Goal: Information Seeking & Learning: Learn about a topic

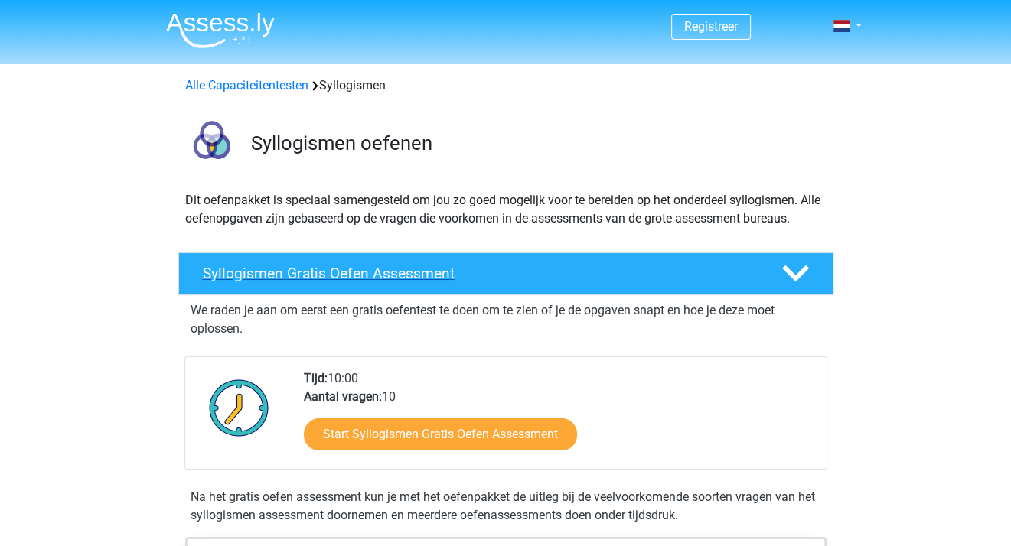
click at [422, 274] on h4 "Syllogismen Gratis Oefen Assessment" at bounding box center [480, 274] width 554 height 18
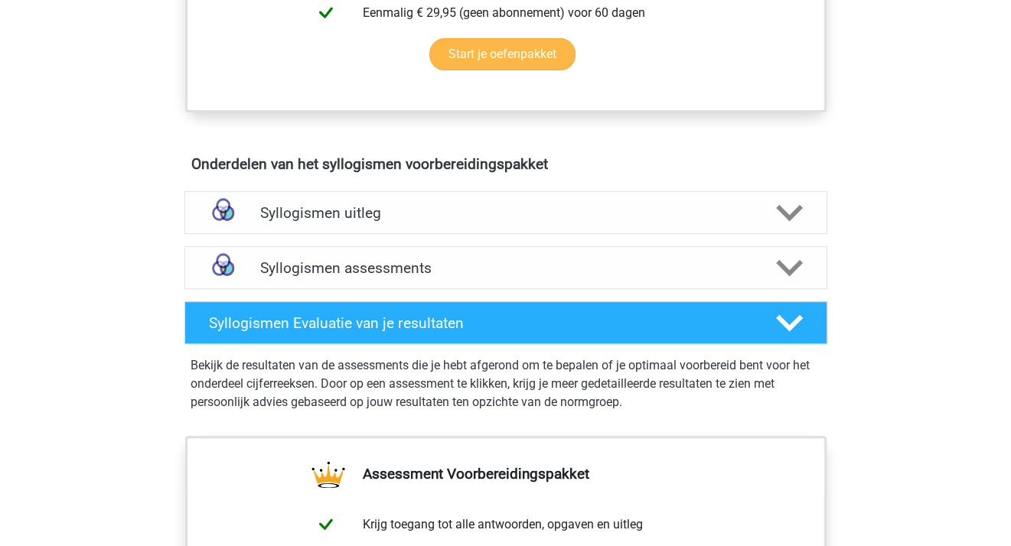
scroll to position [510, 0]
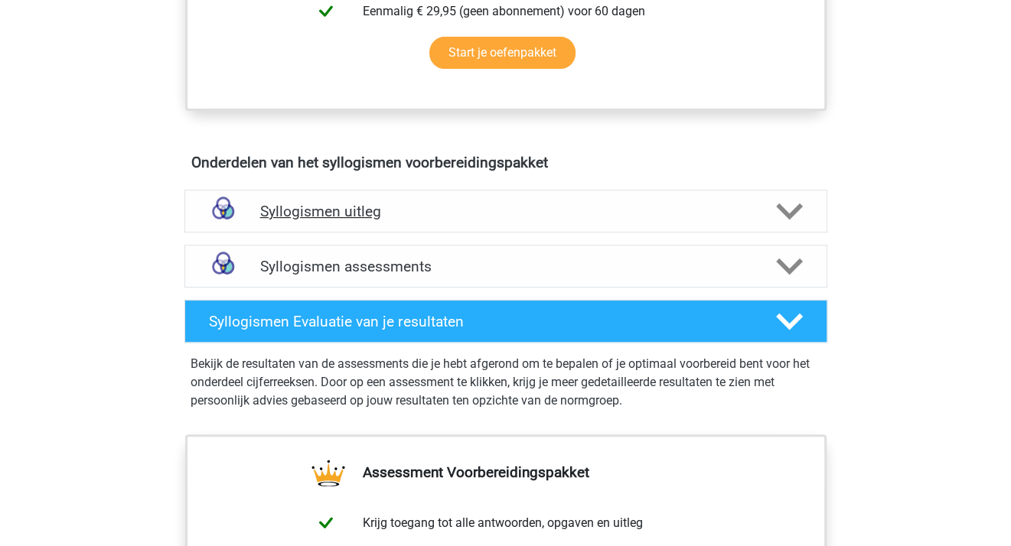
click at [359, 207] on h4 "Syllogismen uitleg" at bounding box center [505, 212] width 491 height 18
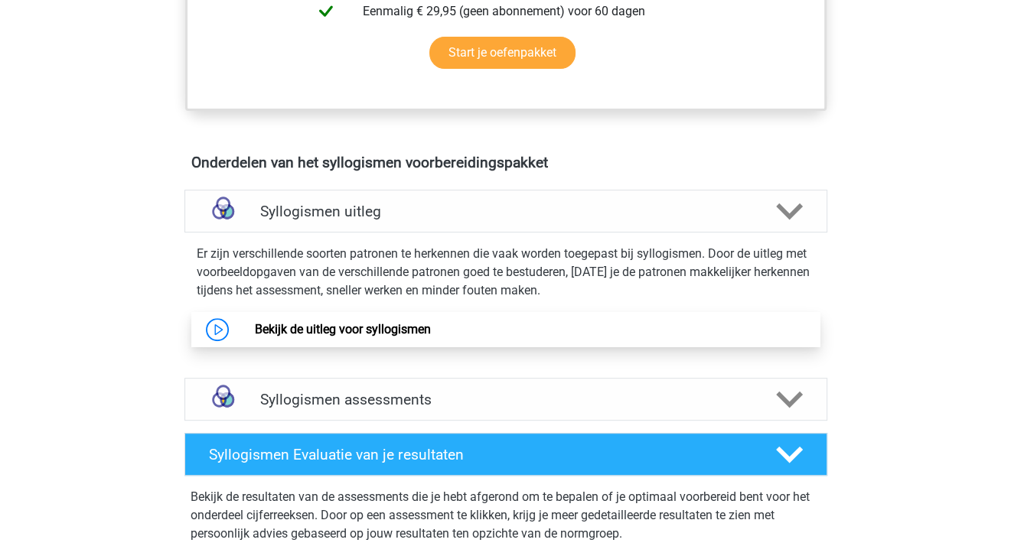
click at [255, 333] on link "Bekijk de uitleg voor syllogismen" at bounding box center [343, 329] width 176 height 15
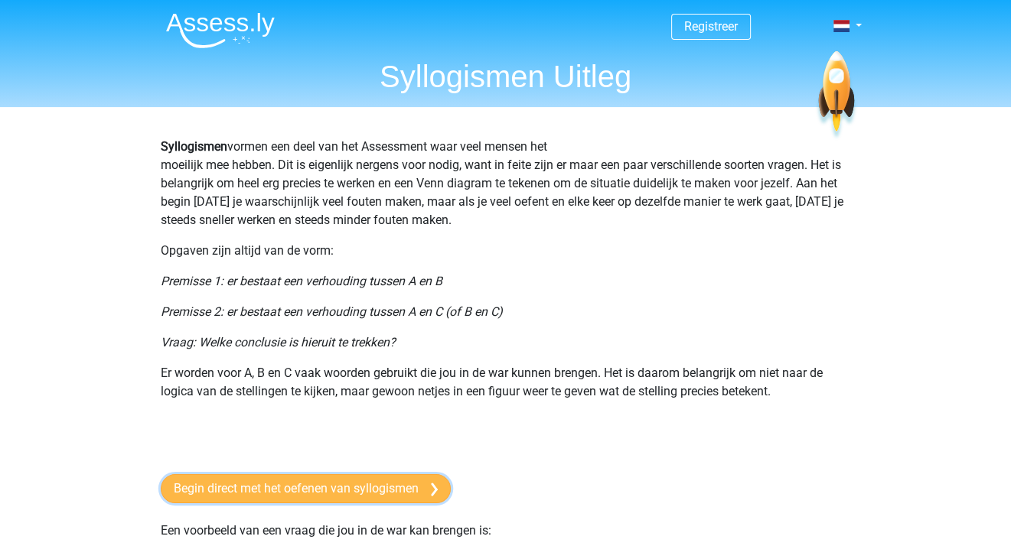
click at [349, 487] on link "Begin direct met het oefenen van syllogismen" at bounding box center [306, 488] width 290 height 29
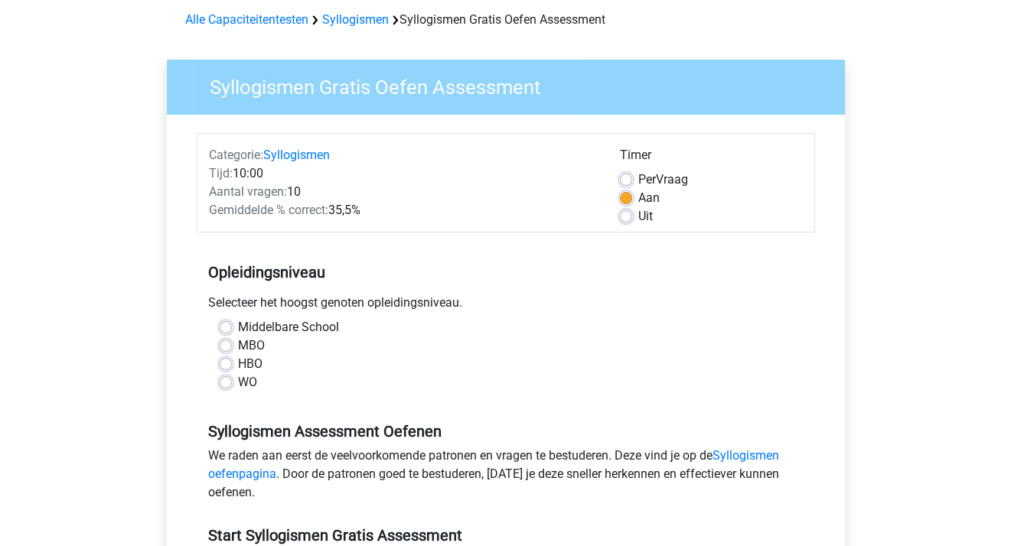
scroll to position [80, 0]
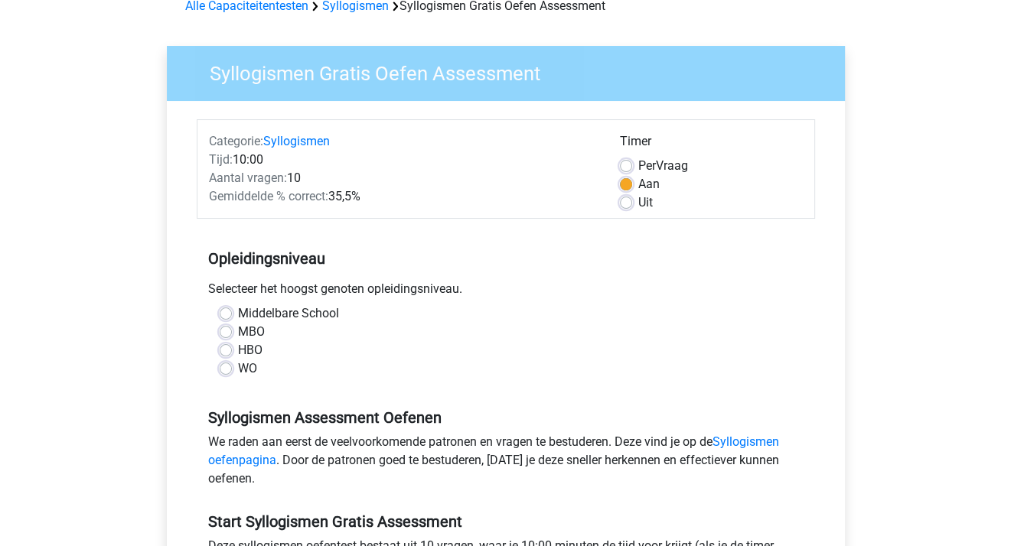
click at [238, 370] on label "WO" at bounding box center [247, 369] width 19 height 18
click at [230, 370] on input "WO" at bounding box center [226, 367] width 12 height 15
radio input "true"
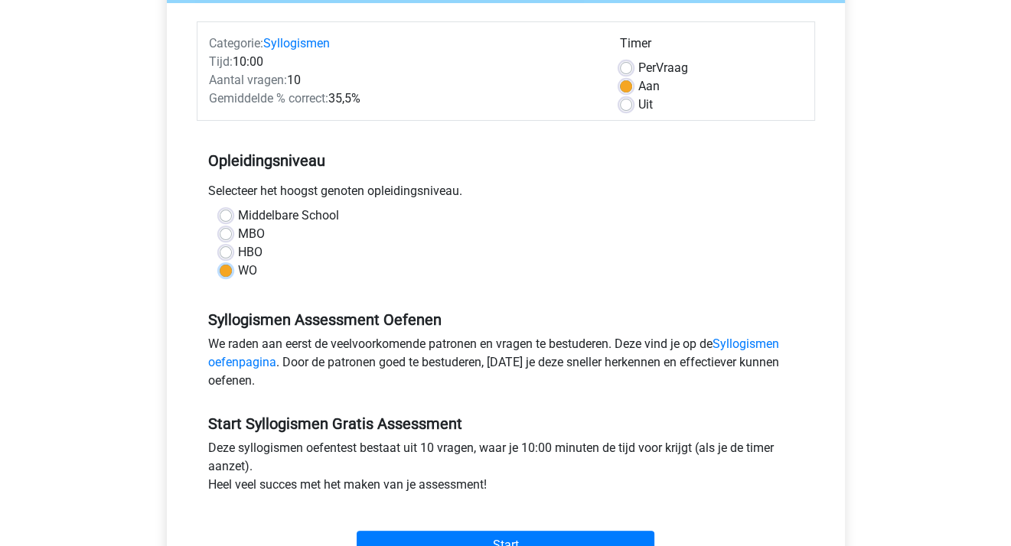
scroll to position [199, 0]
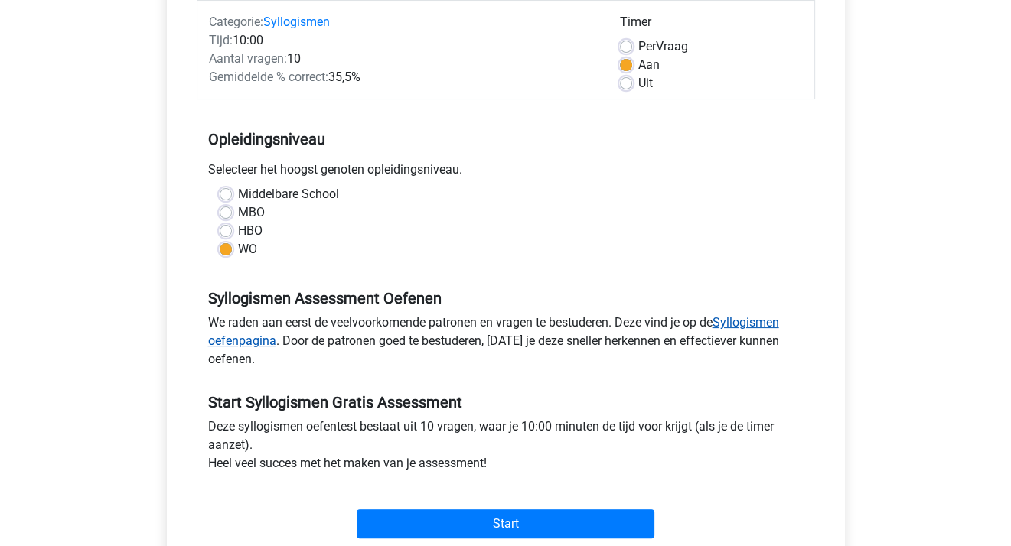
click at [230, 337] on link "Syllogismen oefenpagina" at bounding box center [493, 331] width 571 height 33
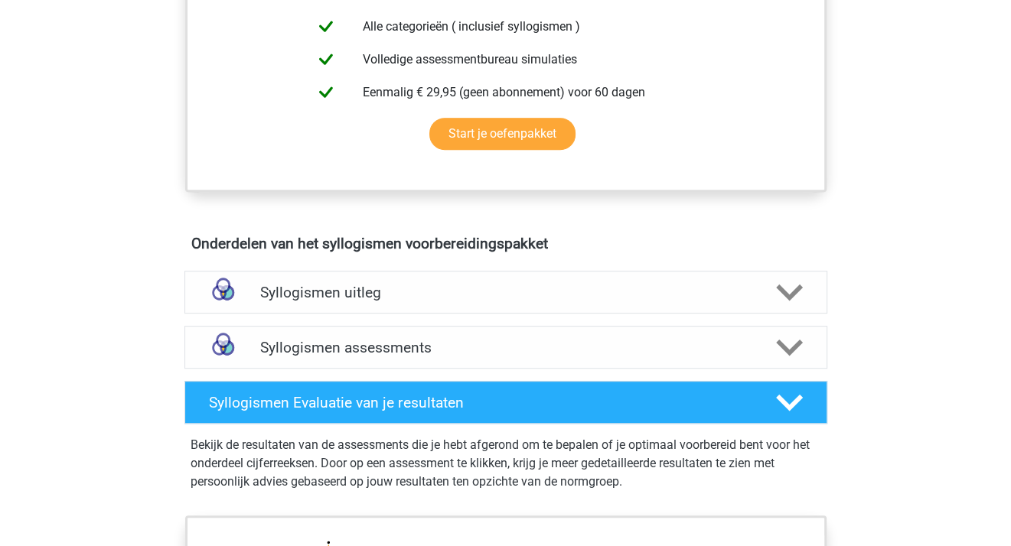
scroll to position [667, 0]
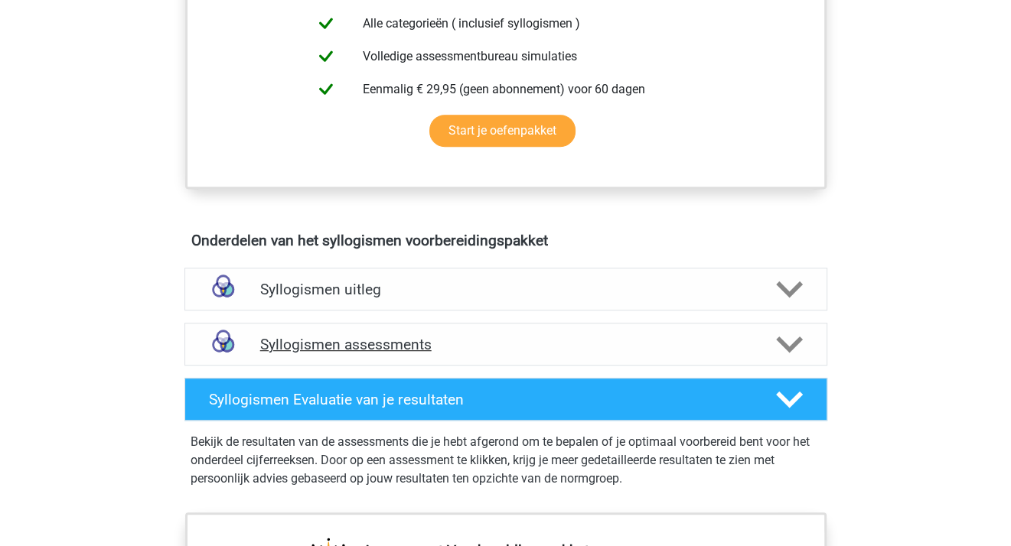
click at [377, 336] on h4 "Syllogismen assessments" at bounding box center [505, 345] width 491 height 18
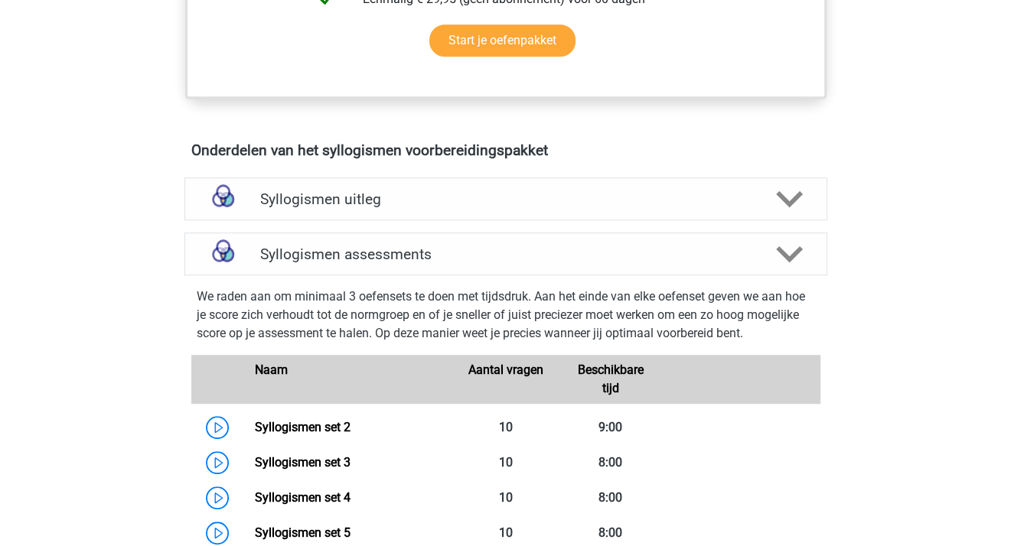
scroll to position [758, 0]
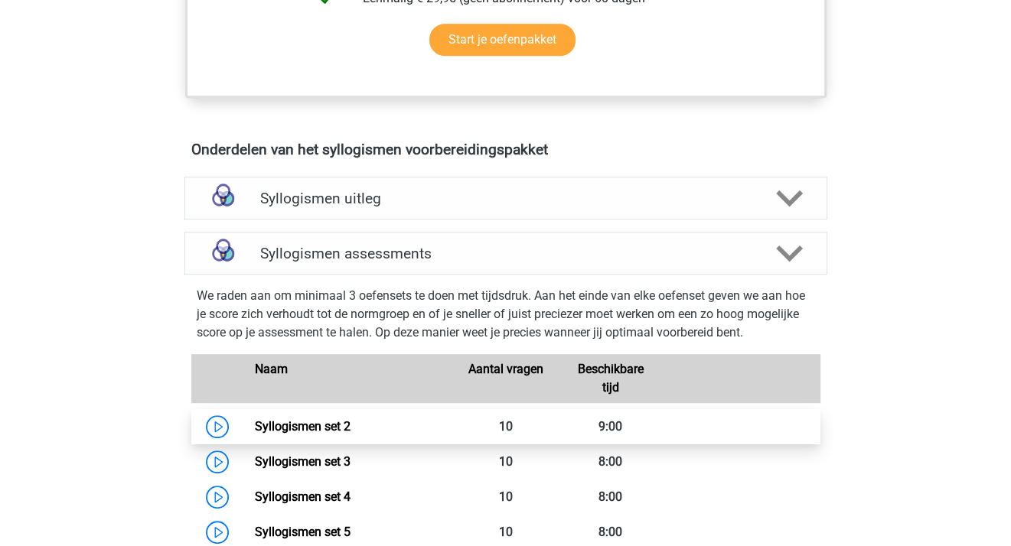
click at [255, 427] on link "Syllogismen set 2" at bounding box center [303, 426] width 96 height 15
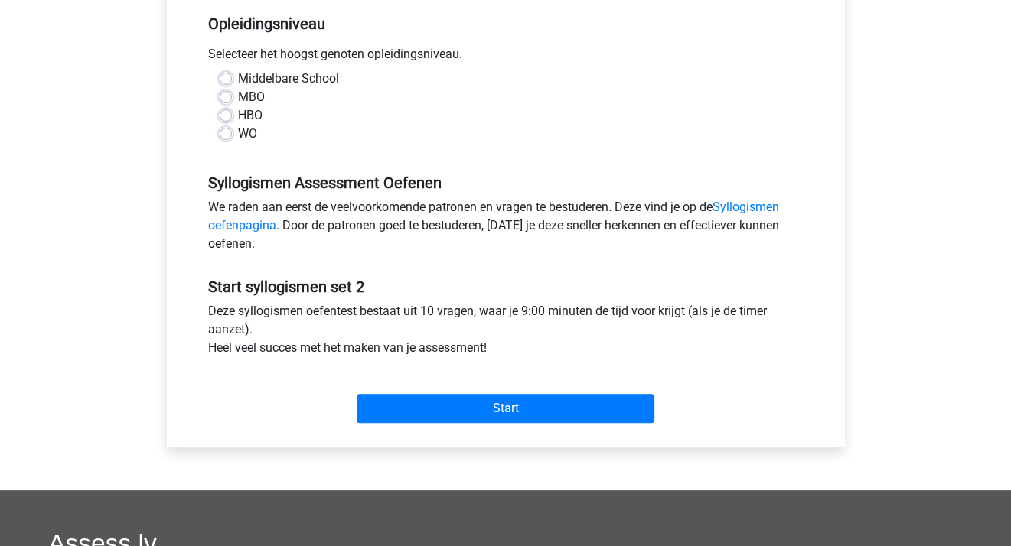
scroll to position [317, 0]
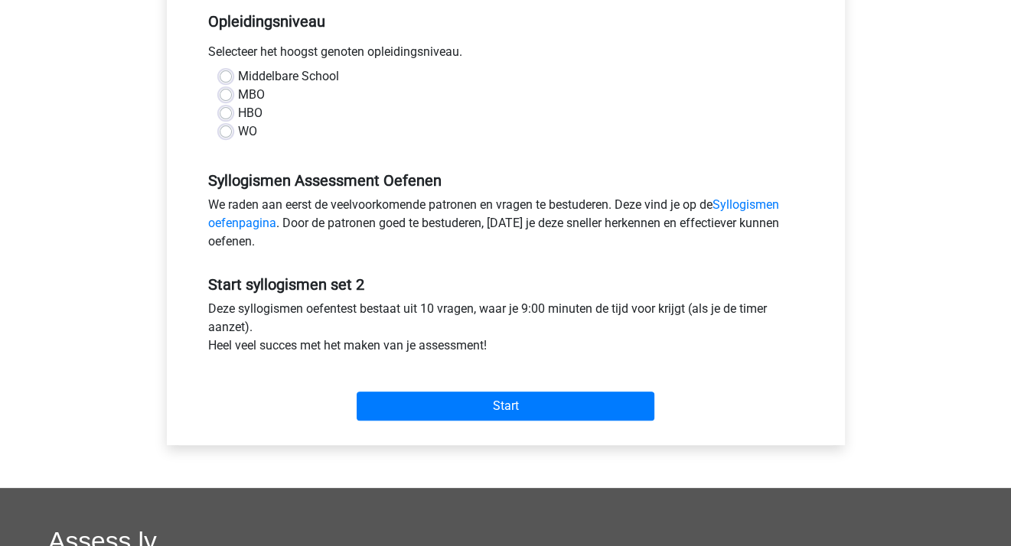
click at [238, 135] on label "WO" at bounding box center [247, 131] width 19 height 18
click at [226, 135] on input "WO" at bounding box center [226, 129] width 12 height 15
radio input "true"
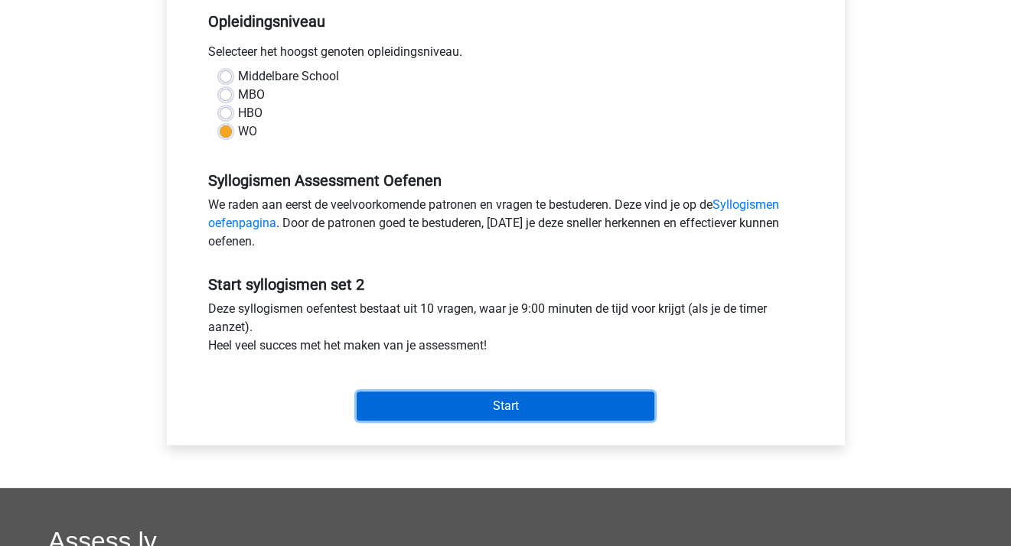
click at [491, 396] on input "Start" at bounding box center [506, 406] width 298 height 29
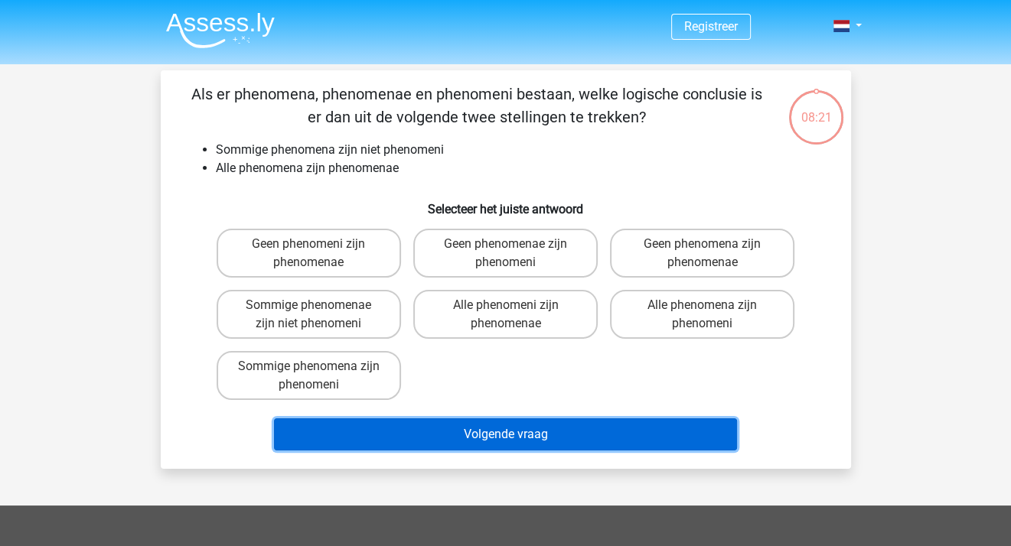
click at [478, 432] on button "Volgende vraag" at bounding box center [505, 435] width 463 height 32
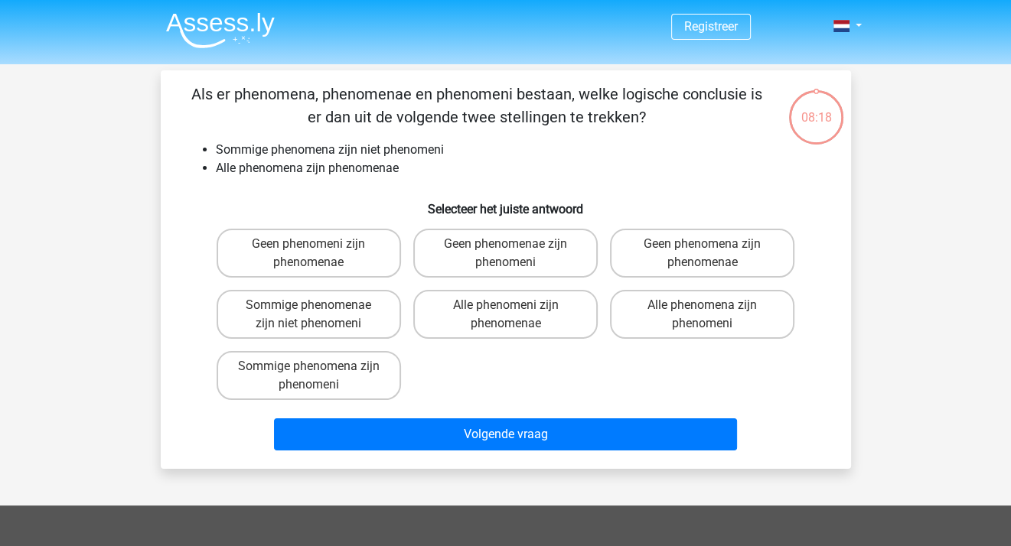
click at [323, 201] on h6 "Selecteer het juiste antwoord" at bounding box center [505, 203] width 641 height 27
click at [322, 201] on h6 "Selecteer het juiste antwoord" at bounding box center [505, 203] width 641 height 27
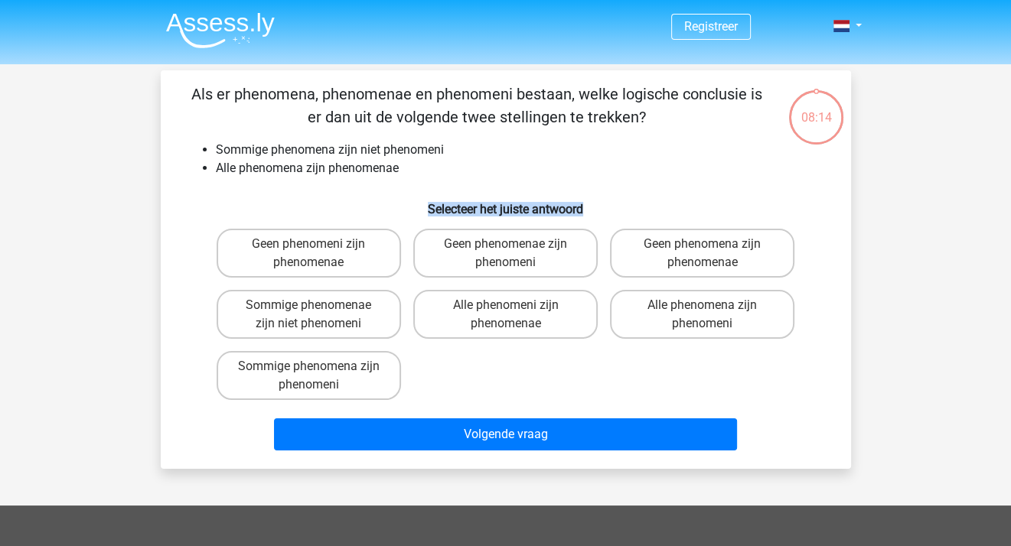
click at [322, 201] on h6 "Selecteer het juiste antwoord" at bounding box center [505, 203] width 641 height 27
drag, startPoint x: 322, startPoint y: 201, endPoint x: 312, endPoint y: 200, distance: 10.0
click at [312, 200] on h6 "Selecteer het juiste antwoord" at bounding box center [505, 203] width 641 height 27
click at [523, 259] on label "Geen phenomenae zijn phenomeni" at bounding box center [505, 253] width 184 height 49
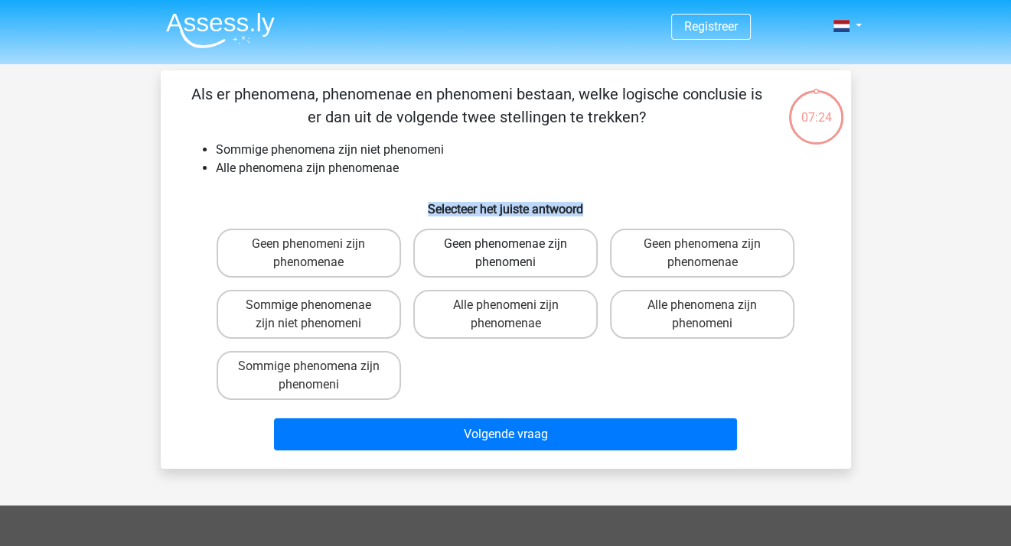
click at [515, 254] on input "Geen phenomenae zijn phenomeni" at bounding box center [510, 249] width 10 height 10
radio input "true"
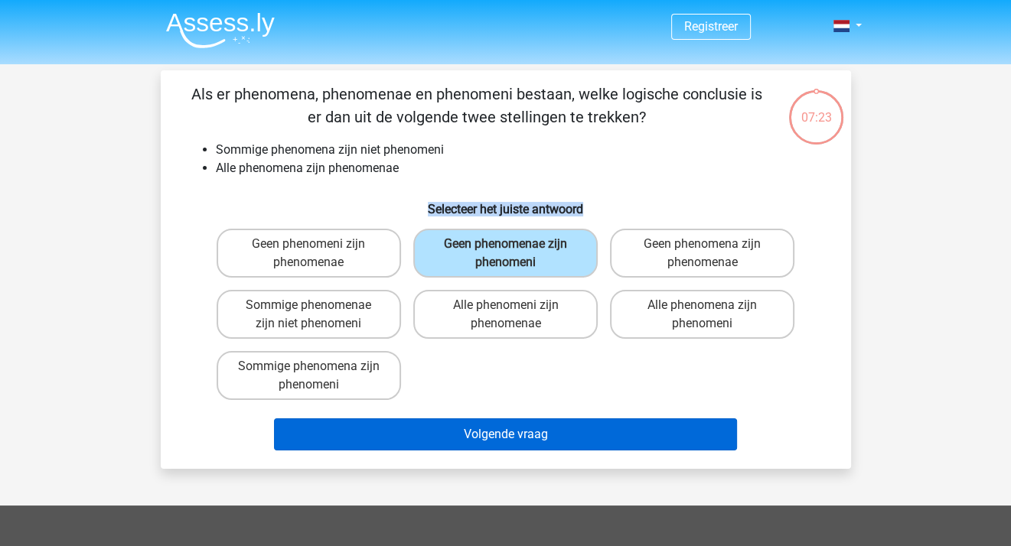
click at [480, 443] on button "Volgende vraag" at bounding box center [505, 435] width 463 height 32
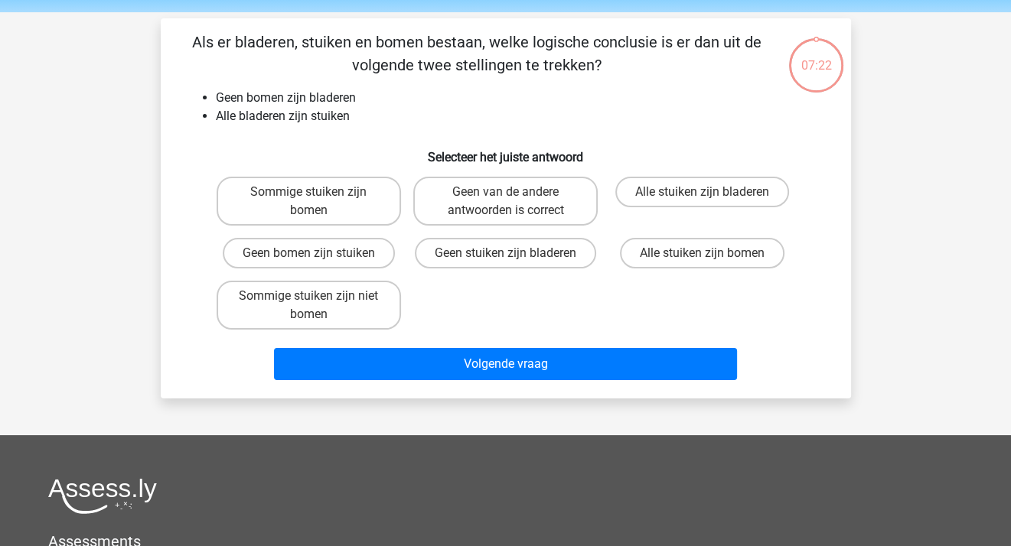
scroll to position [70, 0]
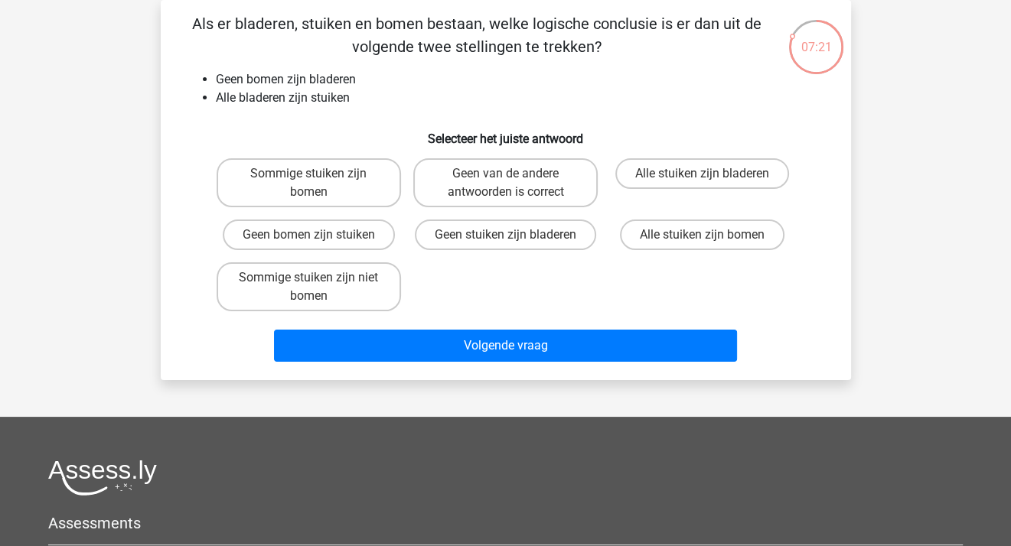
click at [487, 346] on button "Volgende vraag" at bounding box center [505, 346] width 463 height 32
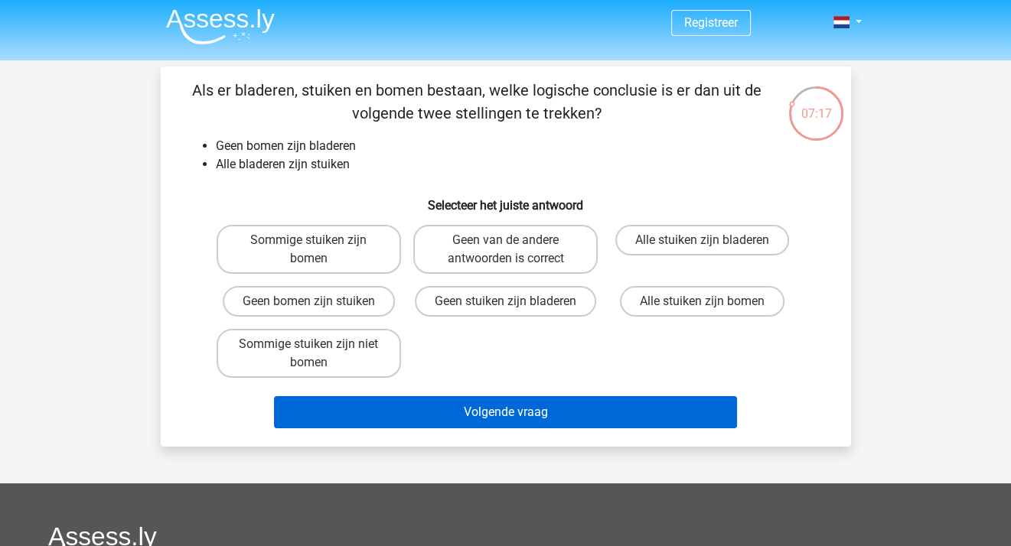
scroll to position [0, 0]
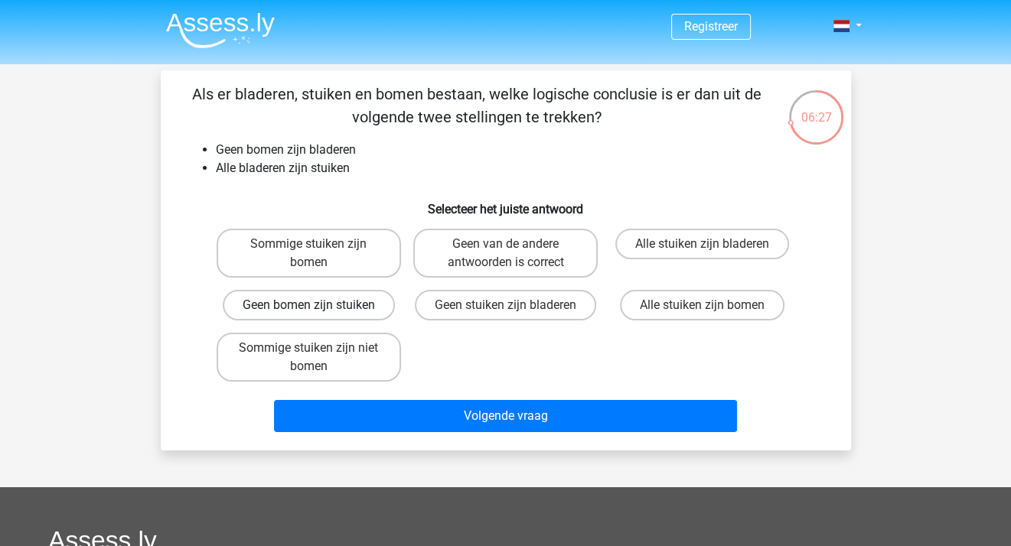
click at [279, 315] on label "Geen bomen zijn stuiken" at bounding box center [309, 305] width 172 height 31
click at [308, 315] on input "Geen bomen zijn stuiken" at bounding box center [313, 310] width 10 height 10
radio input "true"
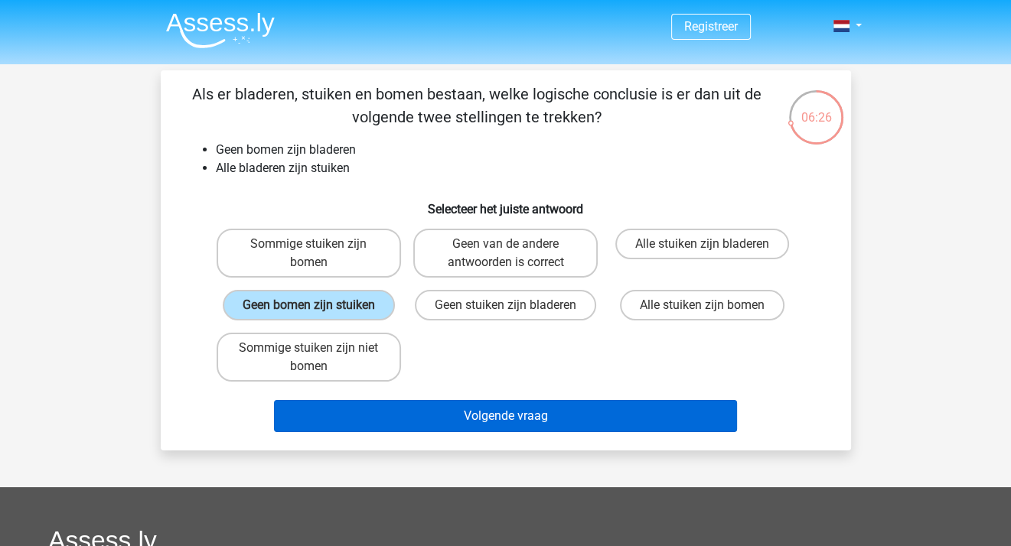
click at [453, 420] on button "Volgende vraag" at bounding box center [505, 416] width 463 height 32
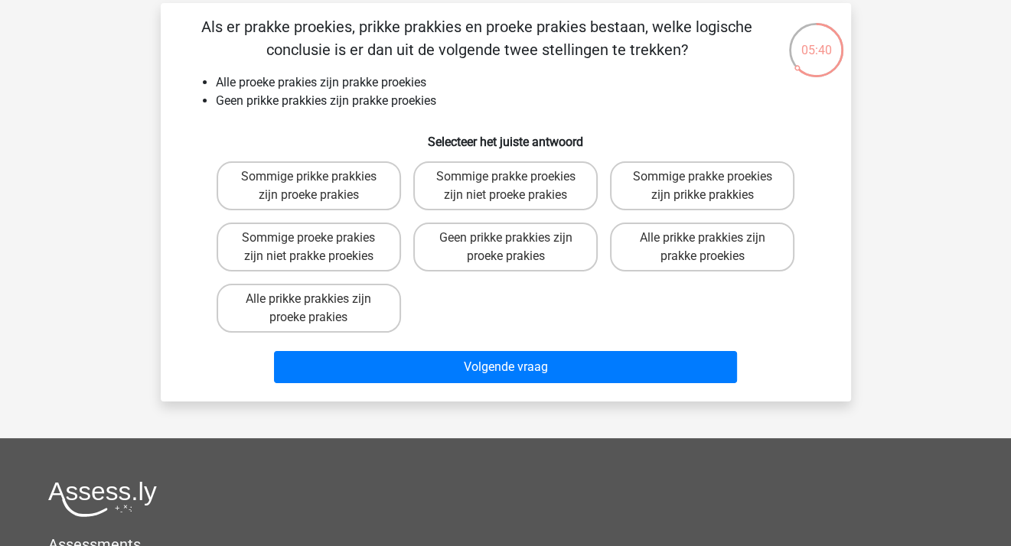
scroll to position [67, 0]
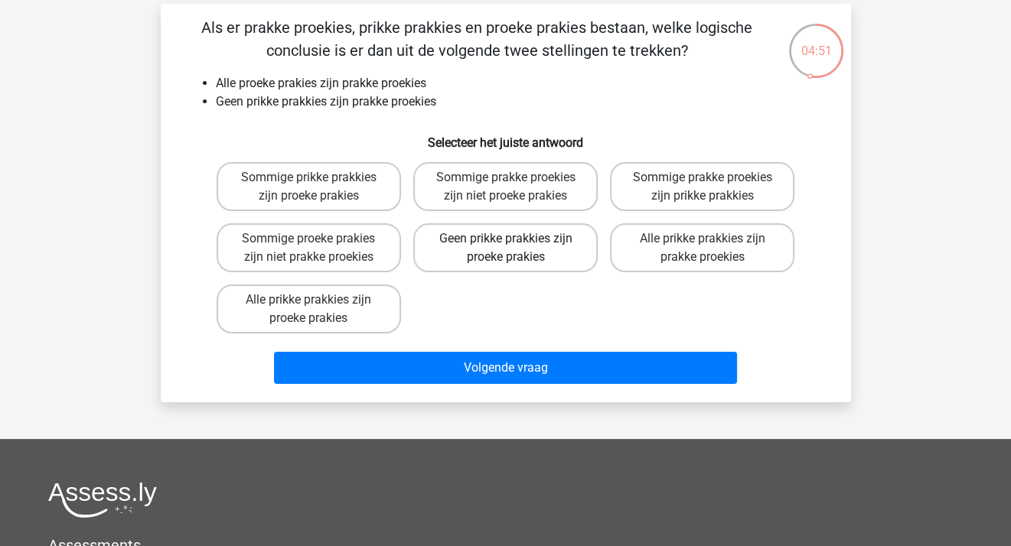
click at [497, 253] on label "Geen prikke prakkies zijn proeke prakies" at bounding box center [505, 247] width 184 height 49
click at [505, 249] on input "Geen prikke prakkies zijn proeke prakies" at bounding box center [510, 244] width 10 height 10
radio input "true"
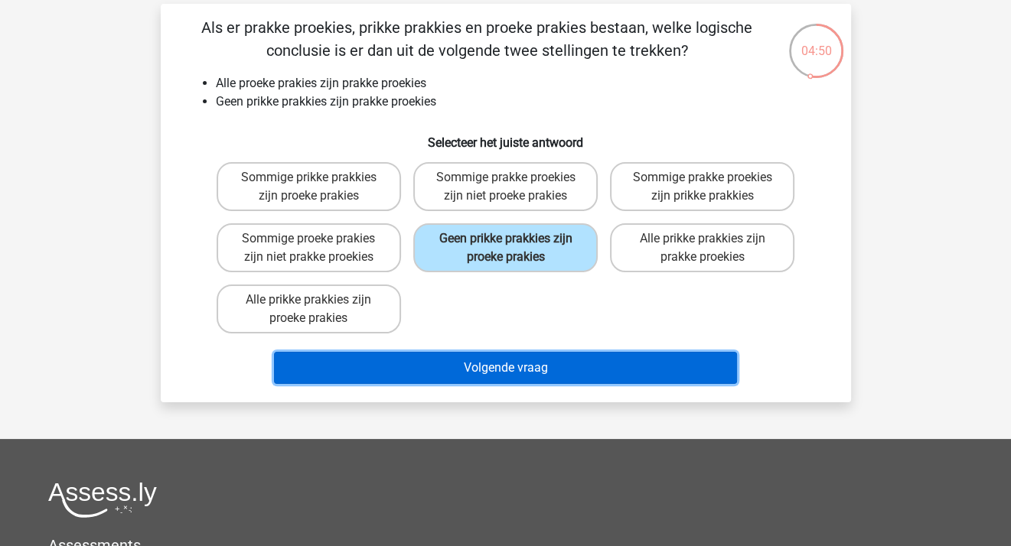
click at [493, 375] on button "Volgende vraag" at bounding box center [505, 368] width 463 height 32
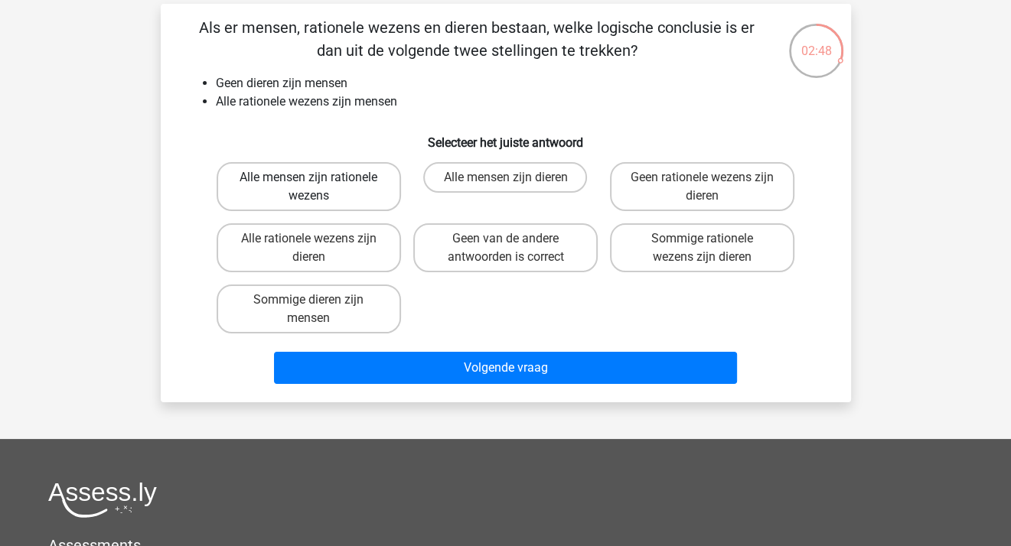
click at [338, 186] on label "Alle mensen zijn rationele wezens" at bounding box center [309, 186] width 184 height 49
click at [318, 186] on input "Alle mensen zijn rationele wezens" at bounding box center [313, 183] width 10 height 10
radio input "true"
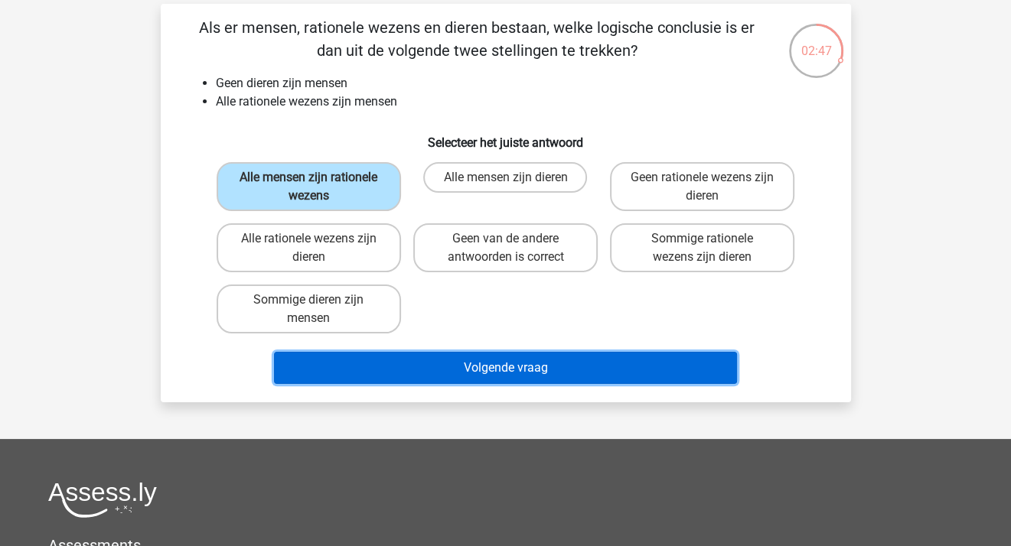
click at [484, 369] on button "Volgende vraag" at bounding box center [505, 368] width 463 height 32
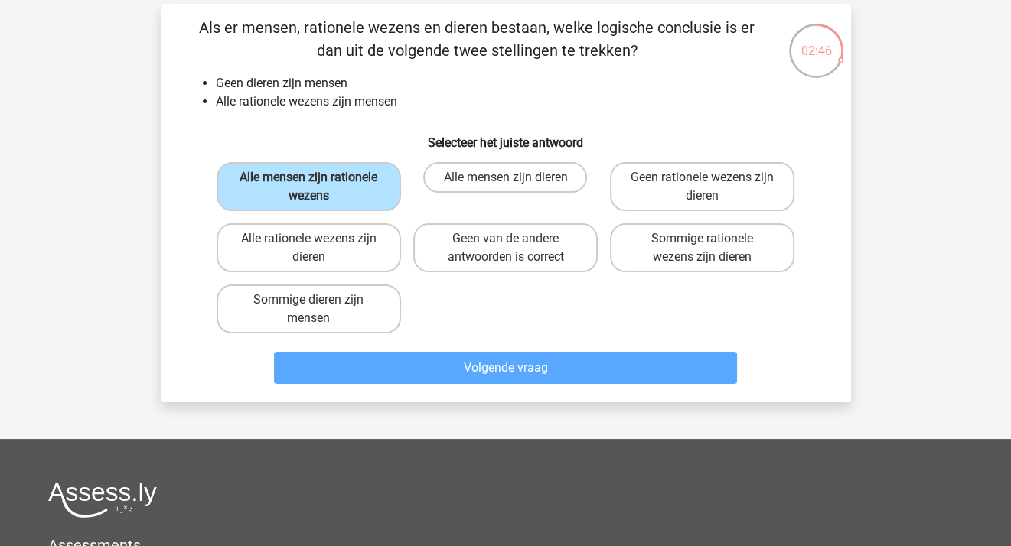
scroll to position [70, 0]
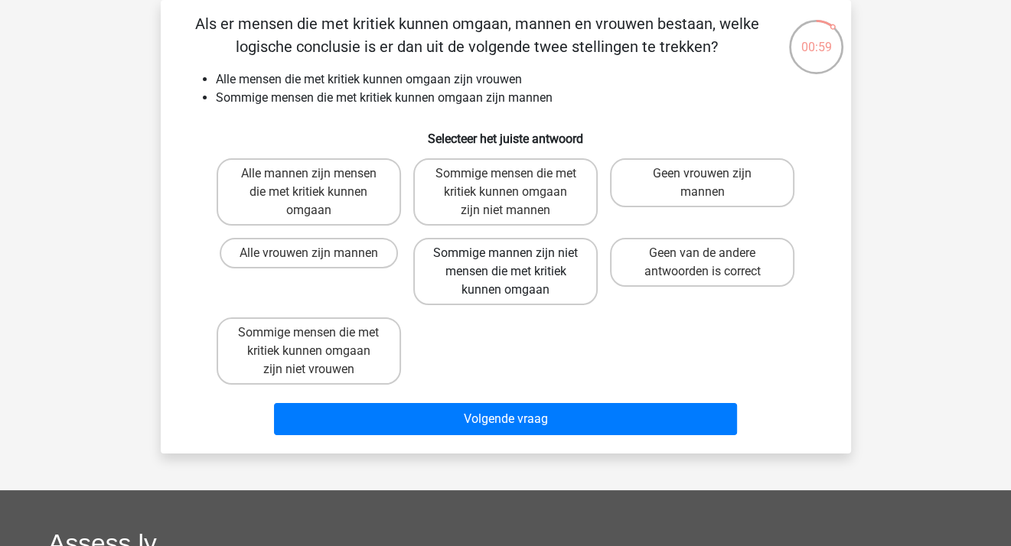
click at [450, 280] on label "Sommige mannen zijn niet mensen die met kritiek kunnen omgaan" at bounding box center [505, 271] width 184 height 67
click at [505, 263] on input "Sommige mannen zijn niet mensen die met kritiek kunnen omgaan" at bounding box center [510, 258] width 10 height 10
radio input "true"
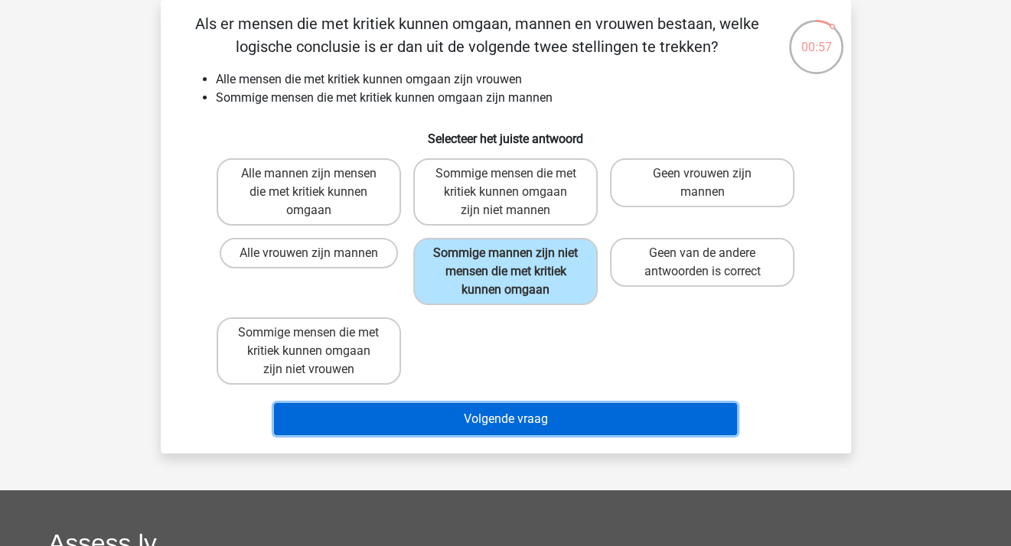
click at [487, 416] on button "Volgende vraag" at bounding box center [505, 419] width 463 height 32
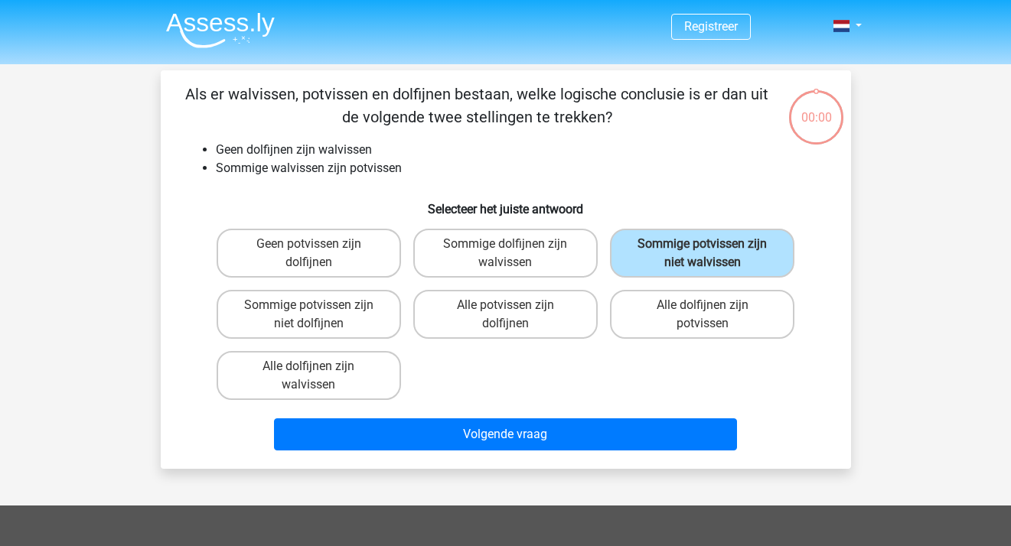
scroll to position [70, 0]
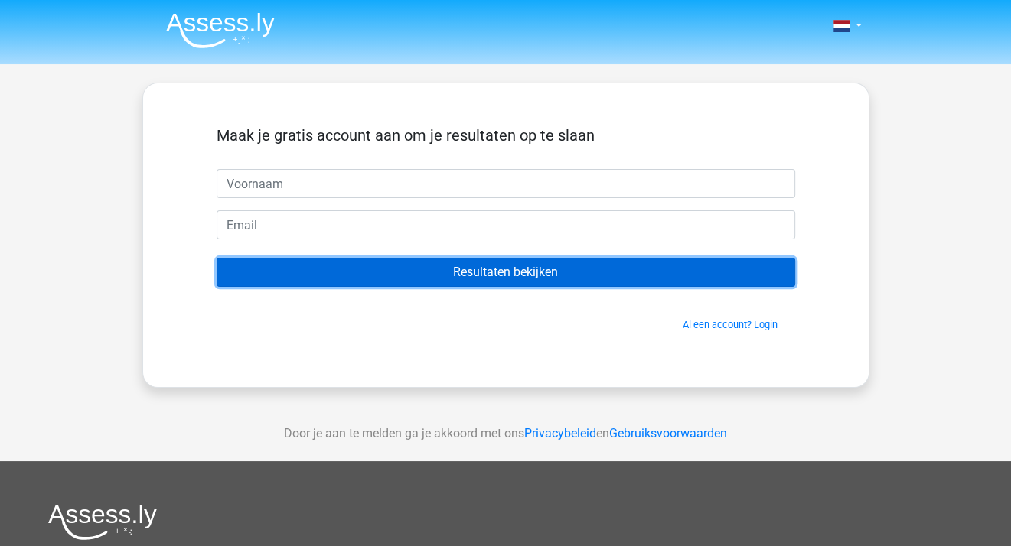
click at [505, 267] on input "Resultaten bekijken" at bounding box center [506, 272] width 579 height 29
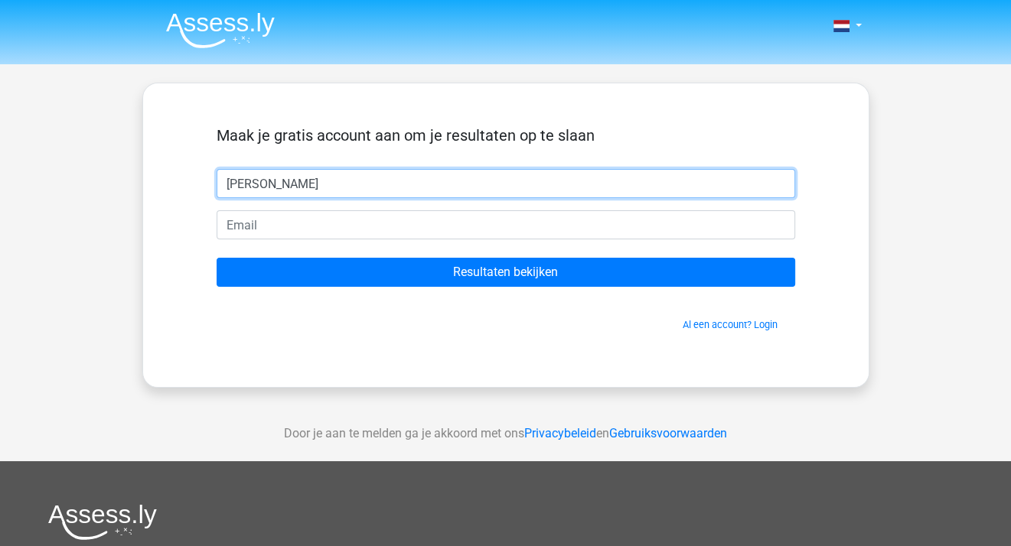
type input "[PERSON_NAME]"
click at [217, 258] on input "Resultaten bekijken" at bounding box center [506, 272] width 579 height 29
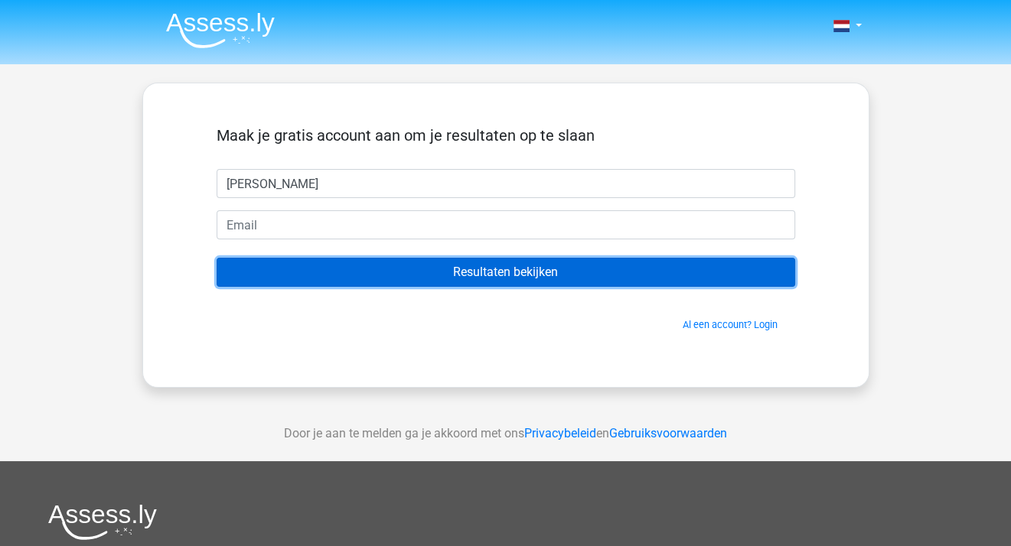
click at [398, 270] on input "Resultaten bekijken" at bounding box center [506, 272] width 579 height 29
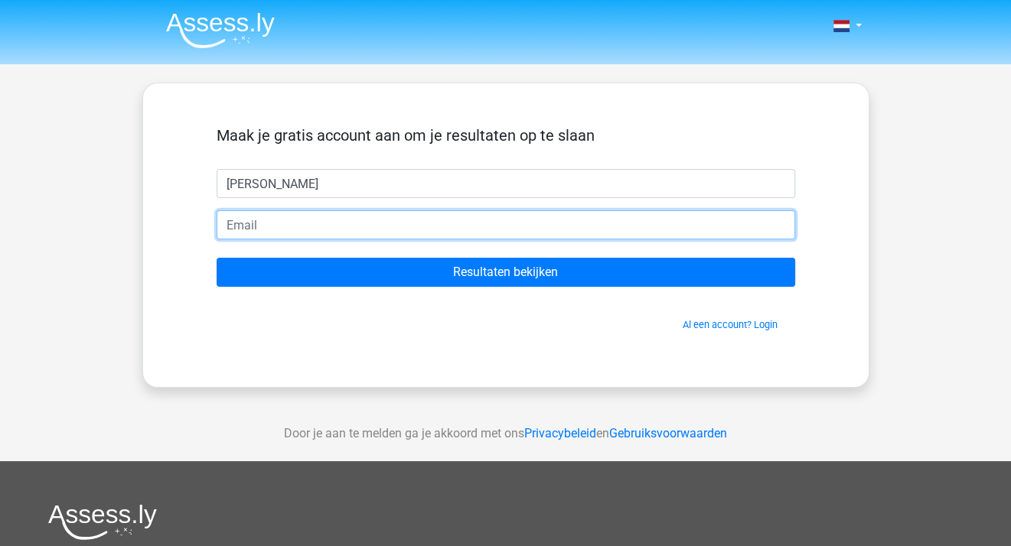
click at [362, 230] on input "email" at bounding box center [506, 224] width 579 height 29
type input "jennifer.martis@bonairegov.com"
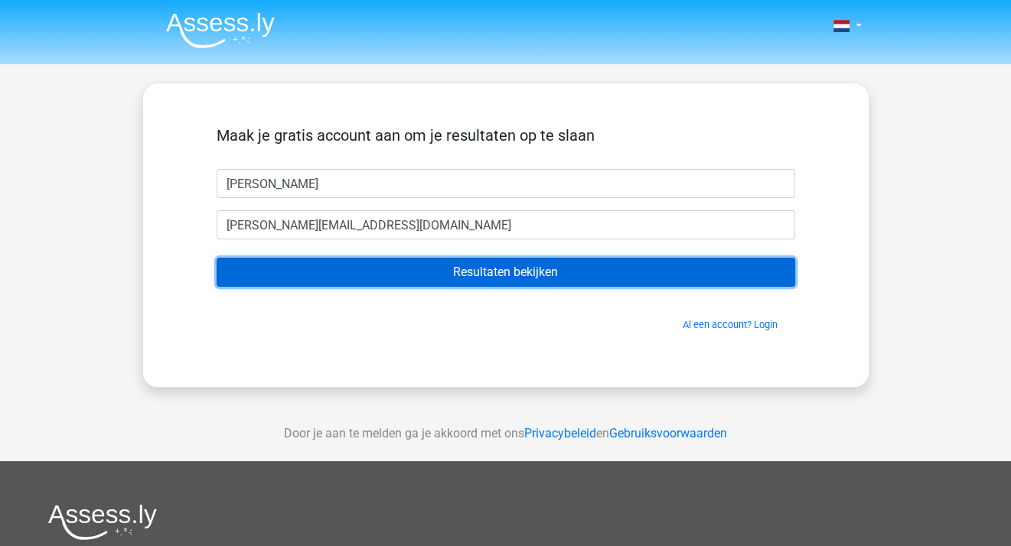
click at [470, 274] on input "Resultaten bekijken" at bounding box center [506, 272] width 579 height 29
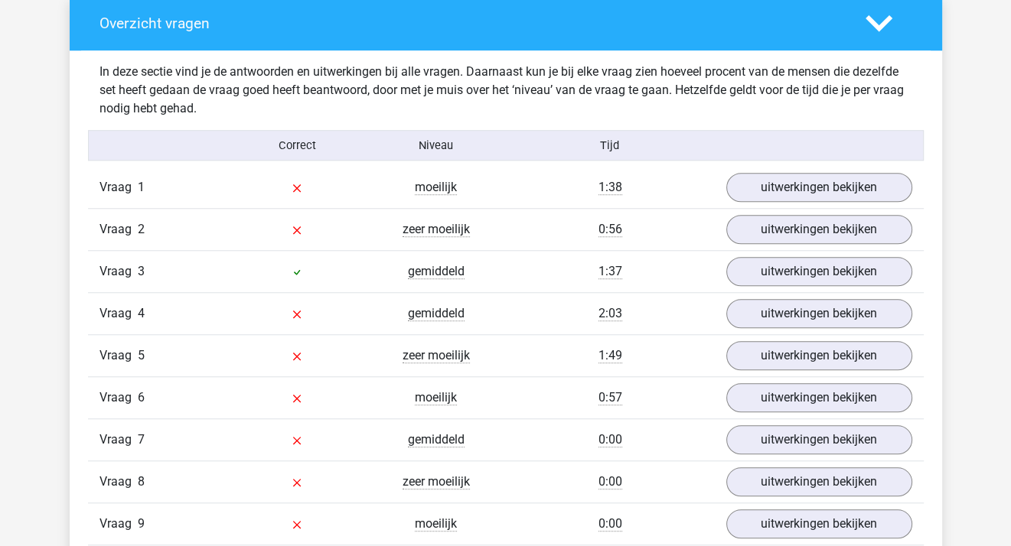
scroll to position [1096, 0]
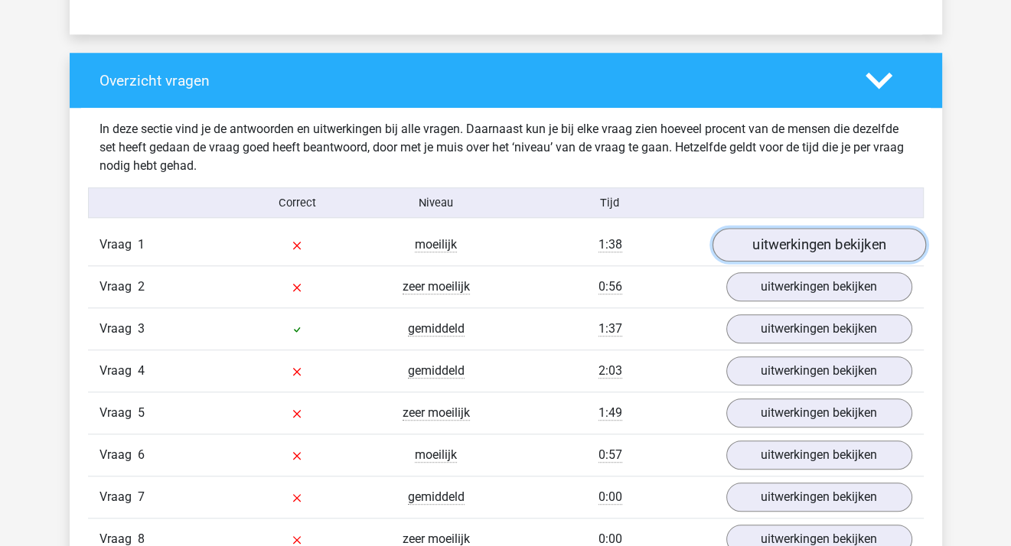
click at [840, 243] on link "uitwerkingen bekijken" at bounding box center [819, 245] width 214 height 34
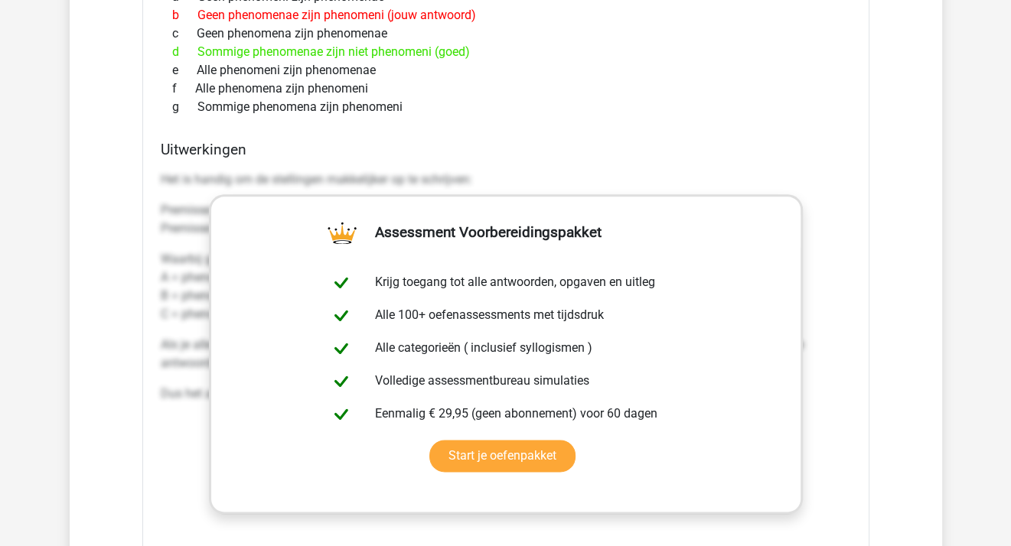
scroll to position [1497, 0]
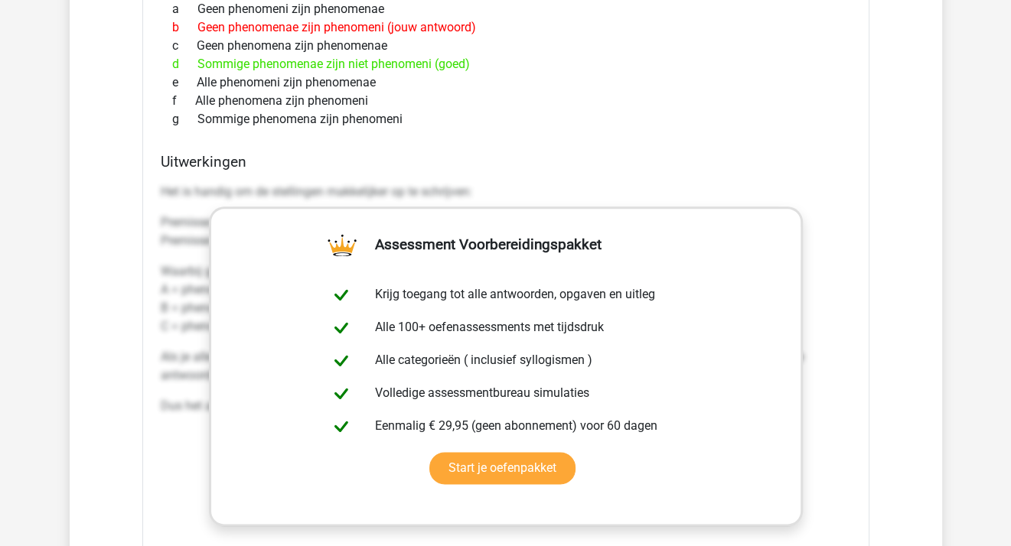
click at [757, 167] on h4 "Uitwerkingen" at bounding box center [506, 162] width 690 height 18
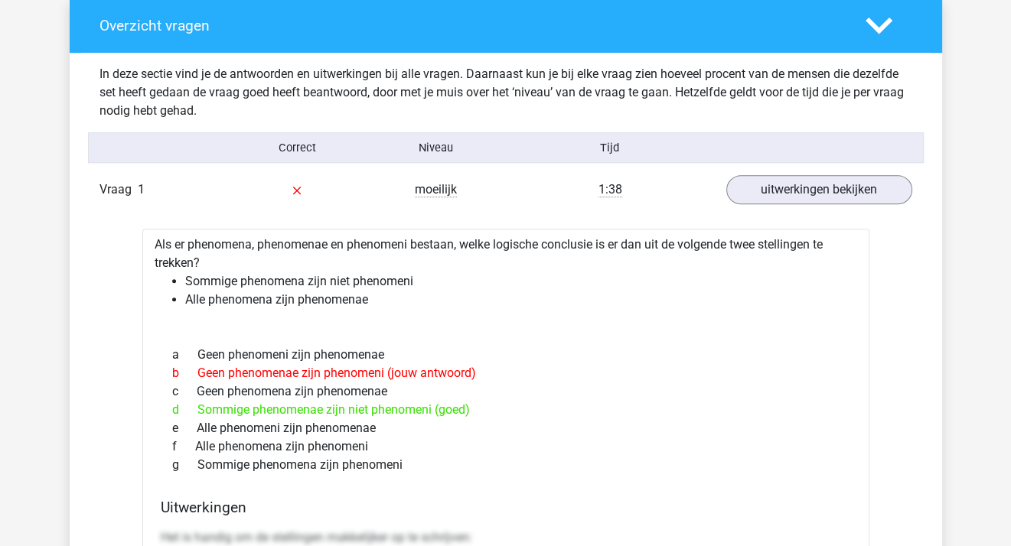
scroll to position [1151, 0]
click at [829, 196] on link "uitwerkingen bekijken" at bounding box center [819, 190] width 214 height 34
